Goal: Task Accomplishment & Management: Use online tool/utility

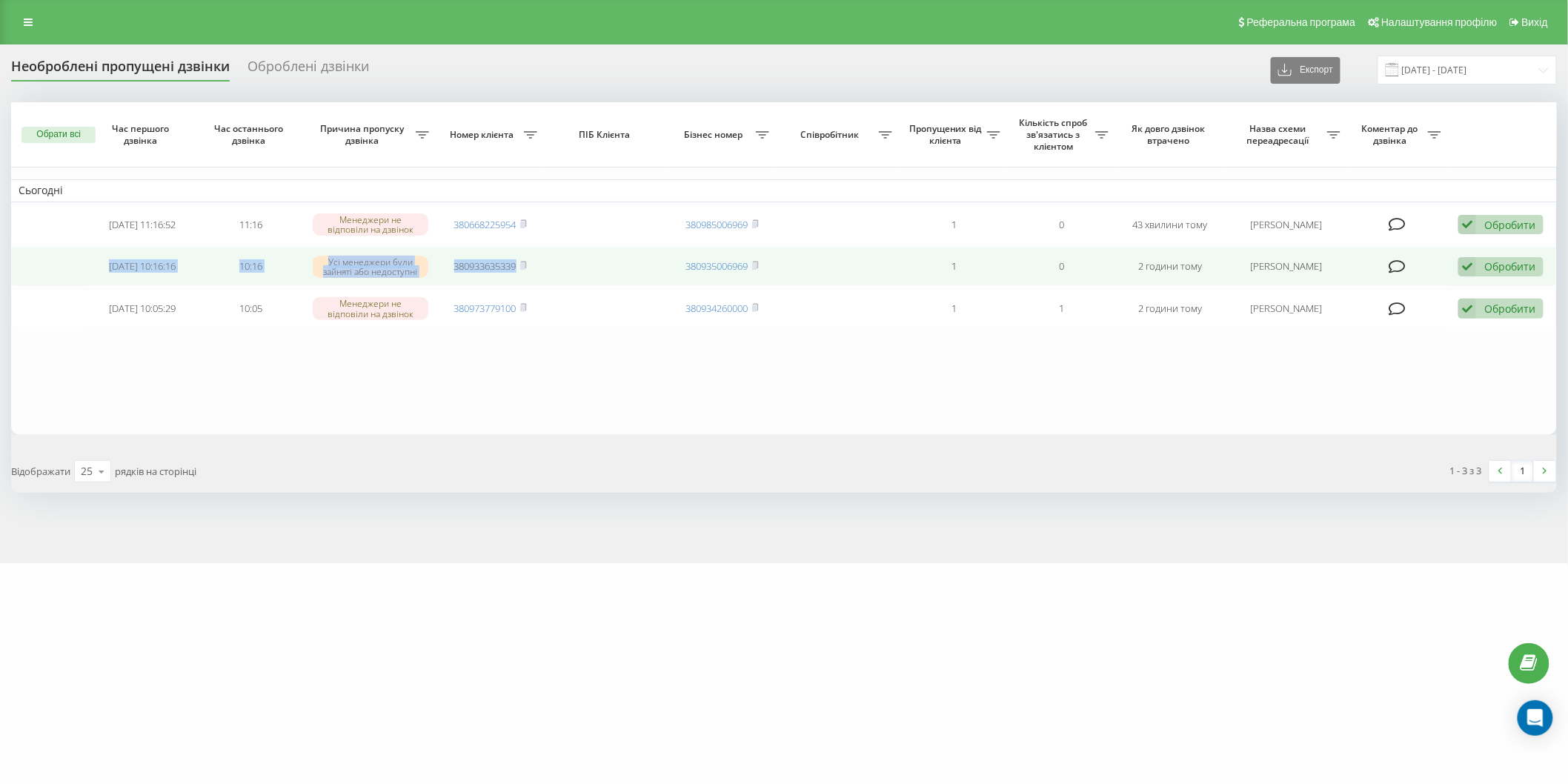
drag, startPoint x: 94, startPoint y: 263, endPoint x: 564, endPoint y: 265, distance: 470.0
click at [564, 265] on tr "2025-08-20 10:16:16 10:16 Усі менеджери були зайняті або недоступні 38093363533…" at bounding box center [783, 267] width 1546 height 39
copy tr "2025-08-20 10:16:16 10:16 Усі менеджери були зайняті або недоступні 380933635339"
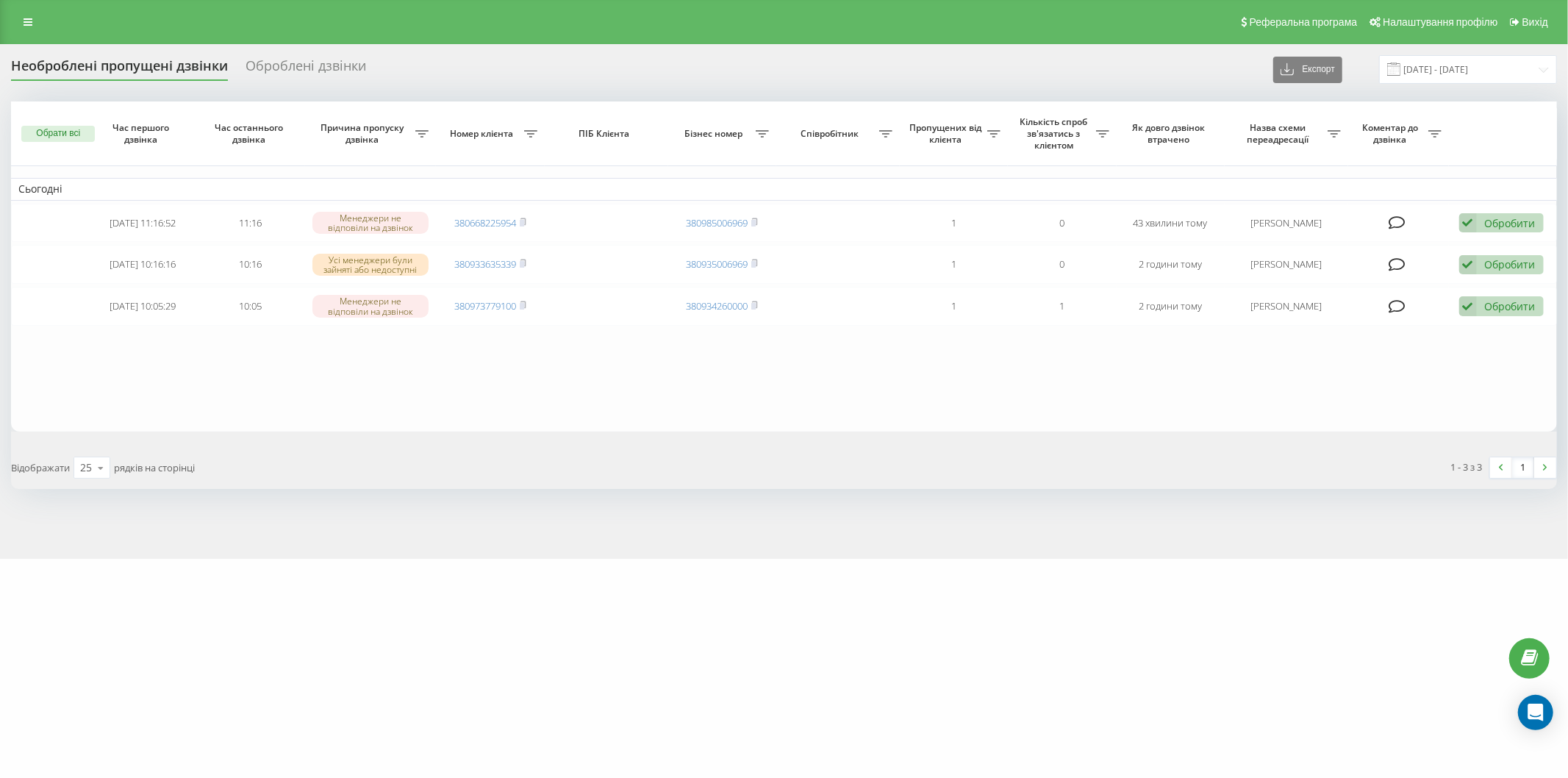
drag, startPoint x: 188, startPoint y: 361, endPoint x: 193, endPoint y: 354, distance: 8.6
click at [188, 361] on table "Сьогодні 2025-08-20 11:16:52 11:16 Менеджери не відповіли на дзвінок 3806682259…" at bounding box center [783, 266] width 1546 height 330
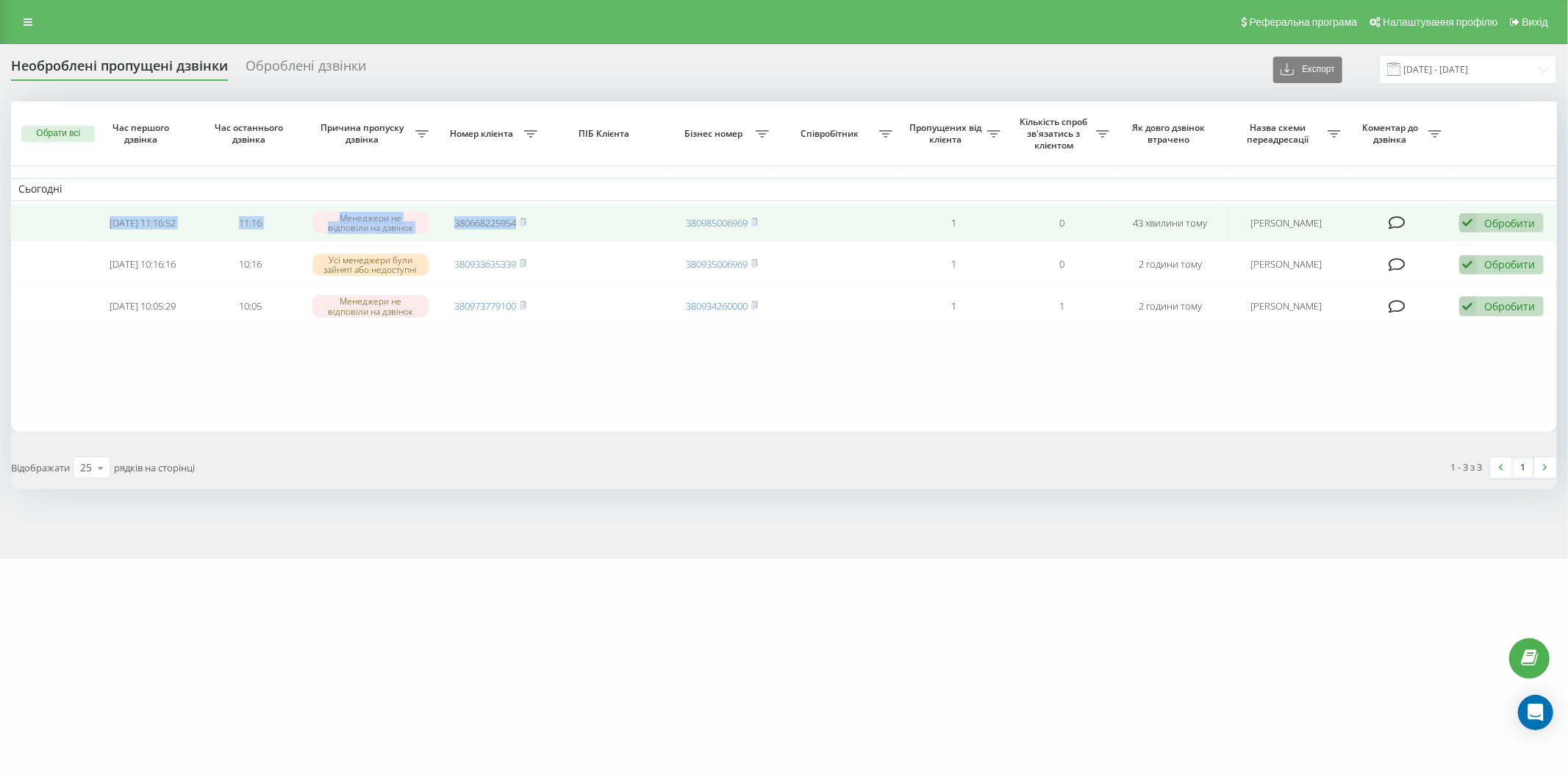
drag, startPoint x: 165, startPoint y: 222, endPoint x: 542, endPoint y: 233, distance: 377.2
click at [548, 233] on tr "2025-08-20 11:16:52 11:16 Менеджери не відповіли на дзвінок 380668225954 380985…" at bounding box center [783, 223] width 1546 height 39
copy tr "2025-08-20 11:16:52 11:16 Менеджери не відповіли на дзвінок 380668225954"
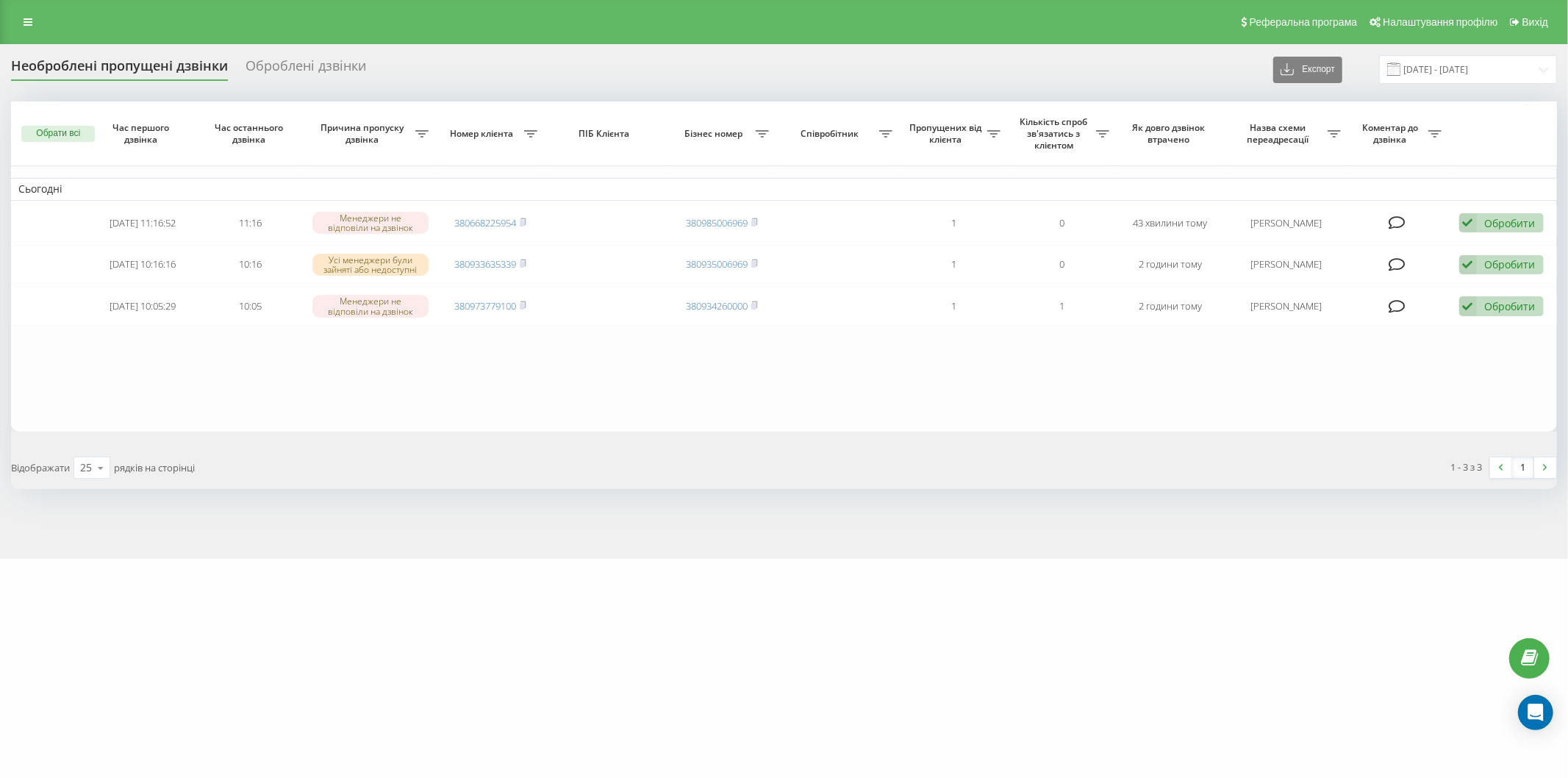
click at [287, 369] on table "Сьогодні 2025-08-20 11:16:52 11:16 Менеджери не відповіли на дзвінок 3806682259…" at bounding box center [783, 266] width 1546 height 330
click at [534, 348] on table "Сьогодні 2025-08-20 11:16:52 11:16 Менеджери не відповіли на дзвінок 3806682259…" at bounding box center [783, 266] width 1546 height 330
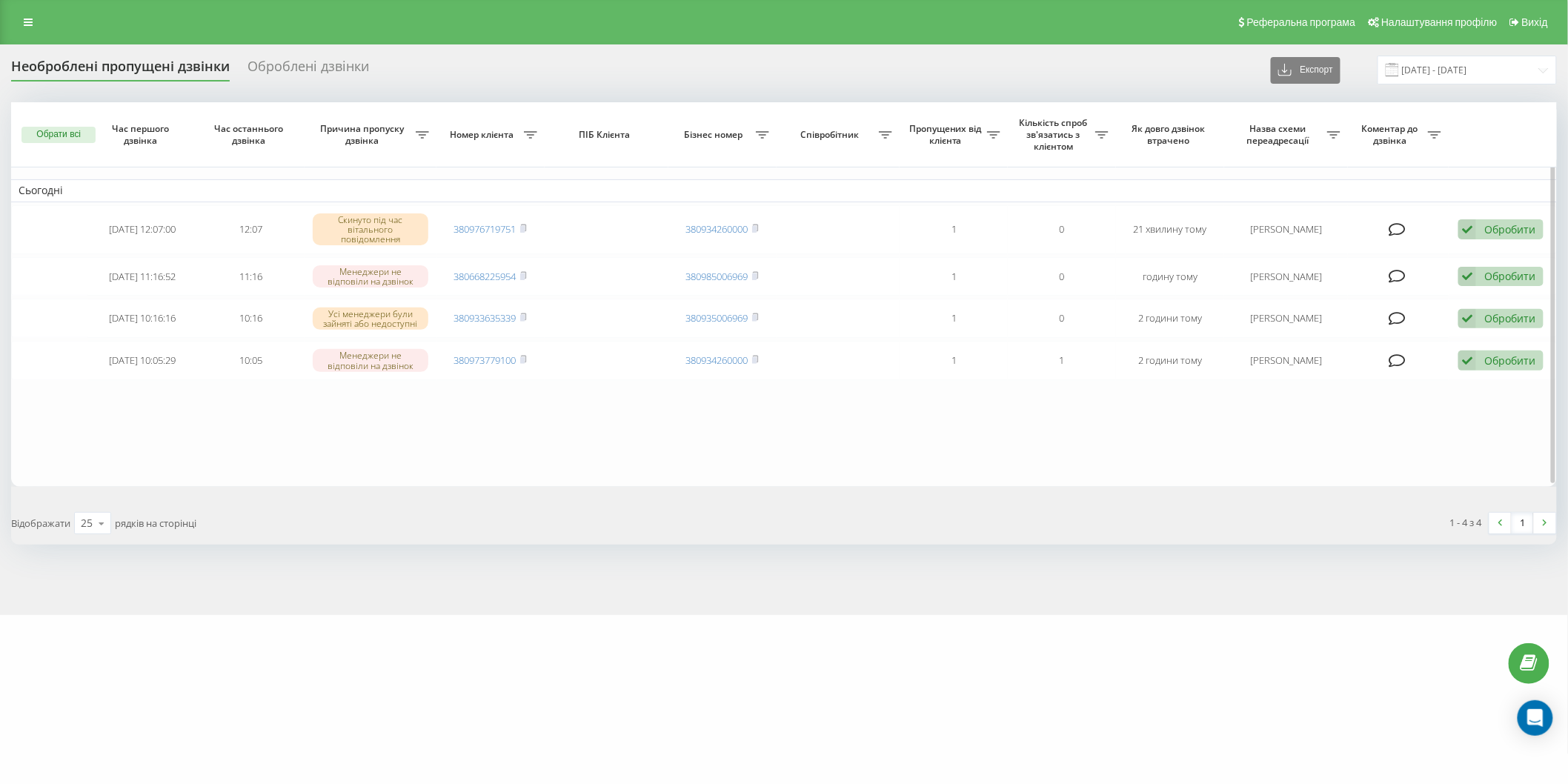
drag, startPoint x: 1407, startPoint y: 427, endPoint x: 1401, endPoint y: 440, distance: 14.3
click at [1403, 434] on table "Сьогодні 2025-08-20 12:07:00 12:07 Скинуто під час вітального повідомлення 3809…" at bounding box center [783, 294] width 1546 height 384
click at [1310, 458] on table "Сьогодні 2025-08-20 12:07:00 12:07 Скинуто під час вітального повідомлення 3809…" at bounding box center [789, 294] width 1558 height 384
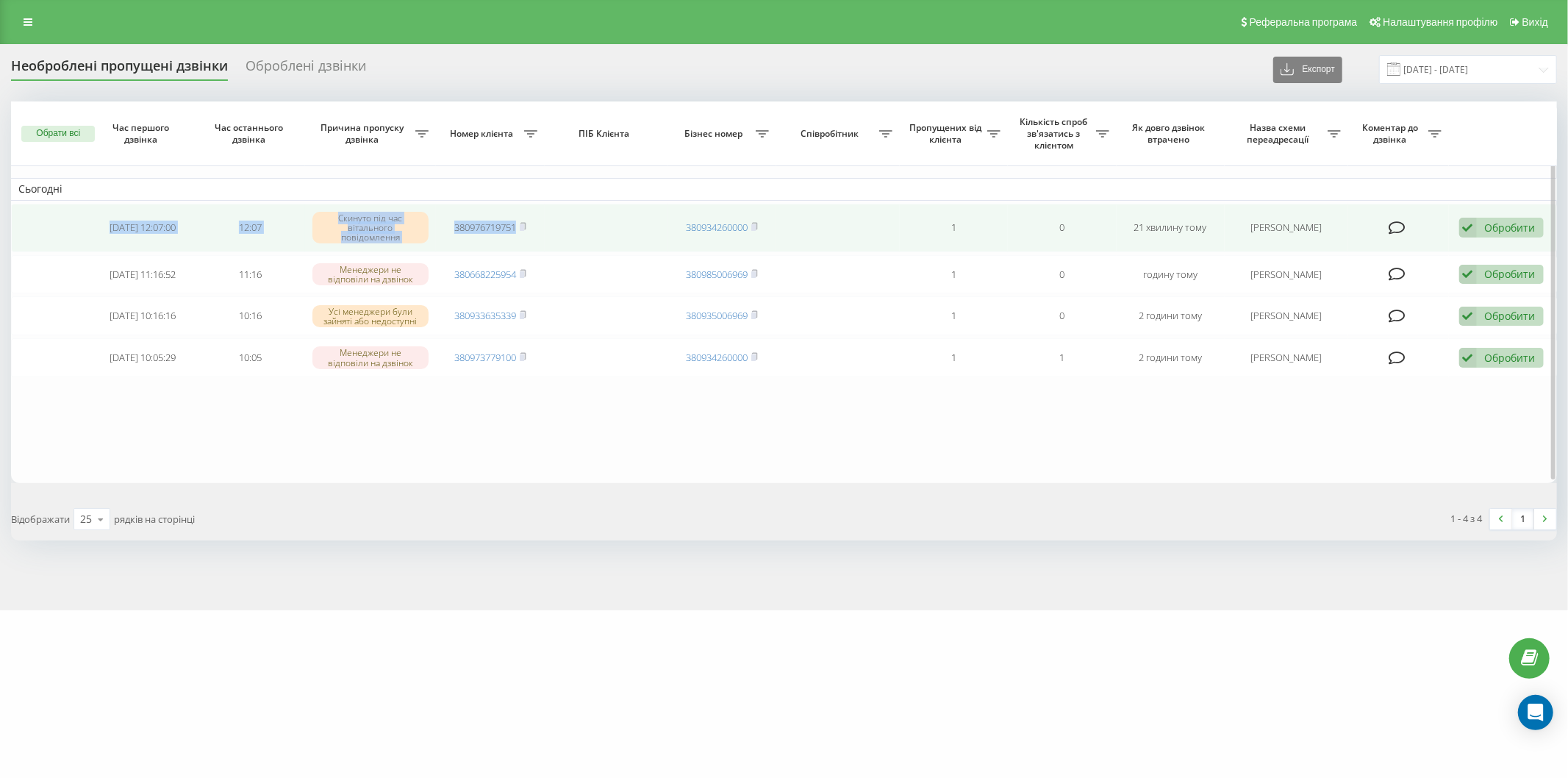
drag, startPoint x: 92, startPoint y: 223, endPoint x: 581, endPoint y: 233, distance: 489.1
click at [581, 233] on tr "2025-08-20 12:07:00 12:07 Скинуто під час вітального повідомлення 380976719751 …" at bounding box center [783, 227] width 1546 height 49
copy tr "2025-08-20 12:07:00 12:07 Скинуто під час вітального повідомлення 380976719751"
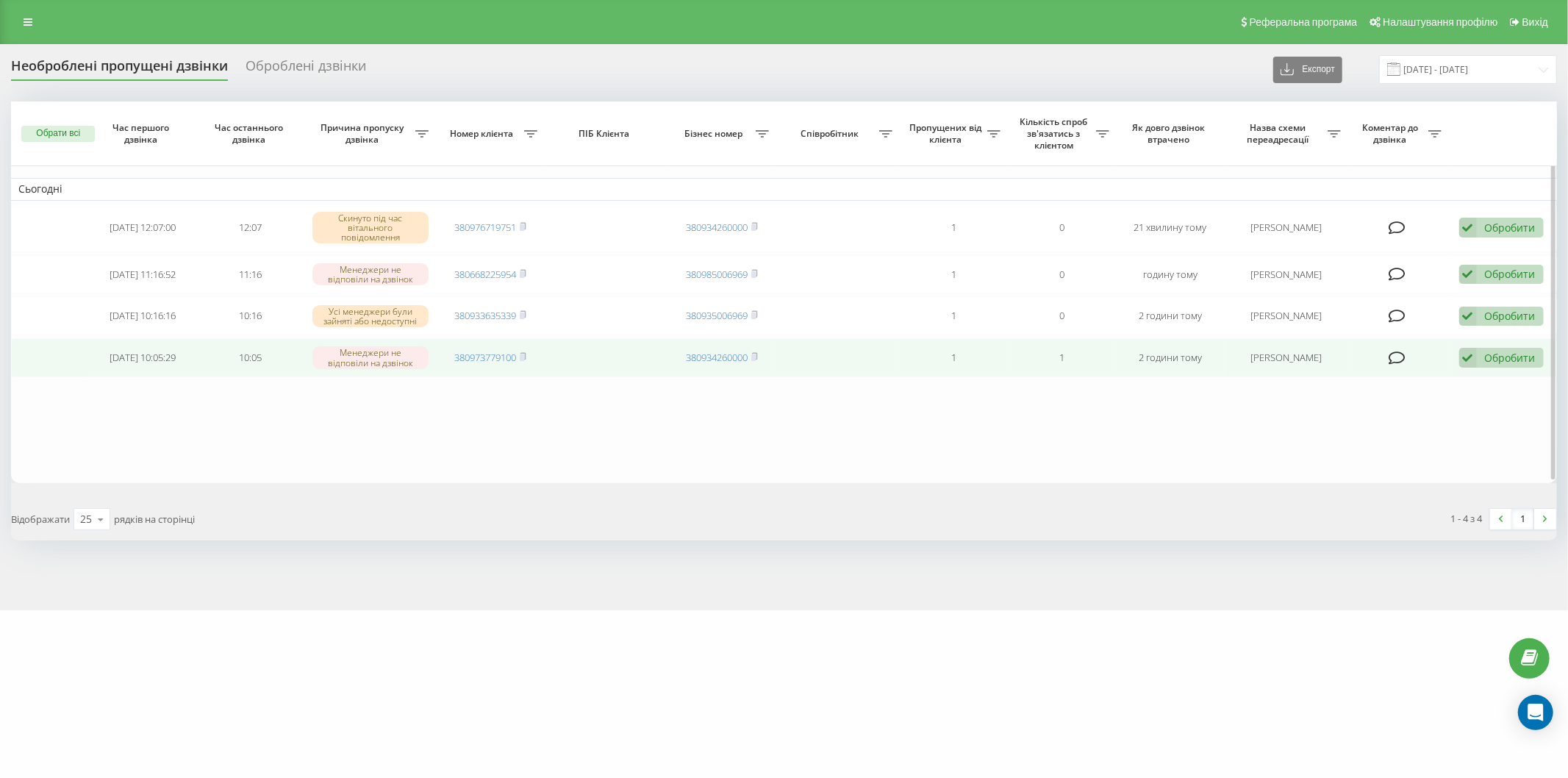
drag, startPoint x: 268, startPoint y: 428, endPoint x: 294, endPoint y: 341, distance: 90.8
click at [268, 428] on table "Сьогодні 2025-08-20 12:07:00 12:07 Скинуто під час вітального повідомлення 3809…" at bounding box center [783, 292] width 1546 height 381
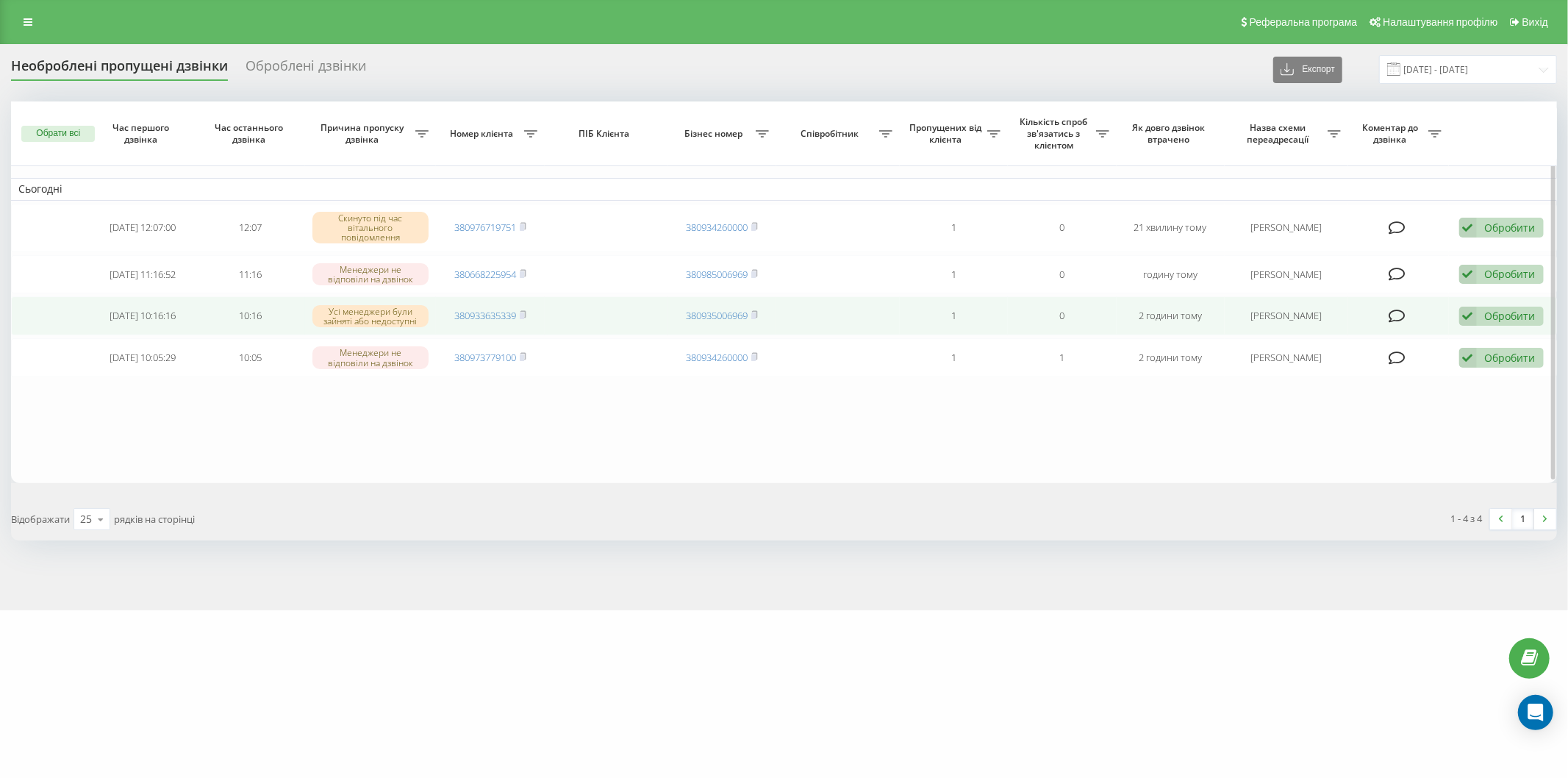
click at [1529, 320] on div "Обробити" at bounding box center [1510, 316] width 50 height 14
click at [1450, 358] on span "Зв'язався з клієнтом за допомогою іншого каналу" at bounding box center [1405, 366] width 251 height 14
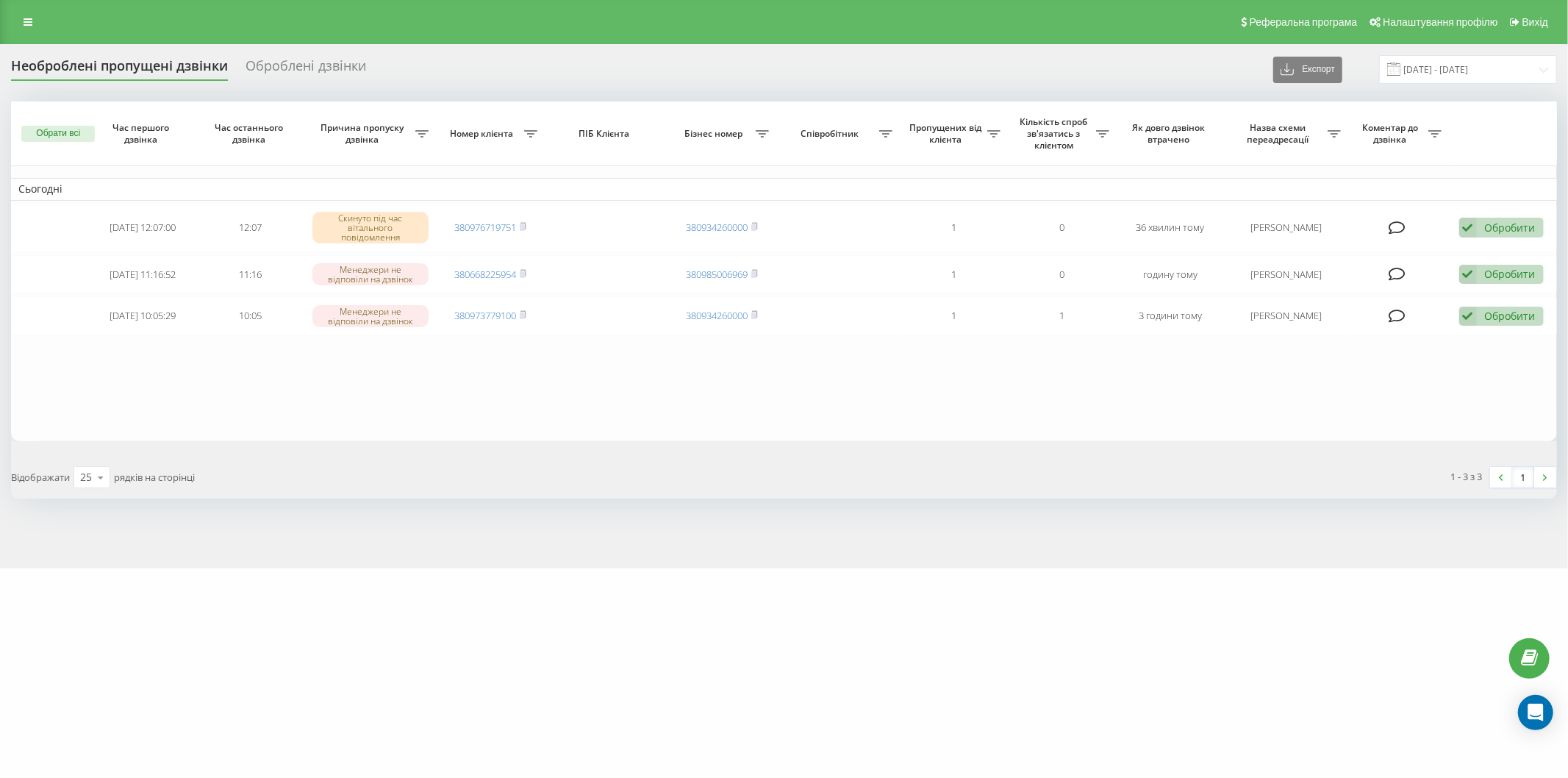
click at [557, 53] on div "Необроблені пропущені дзвінки Оброблені дзвінки Експорт .csv .xlsx 19.08.2025 -…" at bounding box center [784, 306] width 1568 height 524
